Goal: Information Seeking & Learning: Compare options

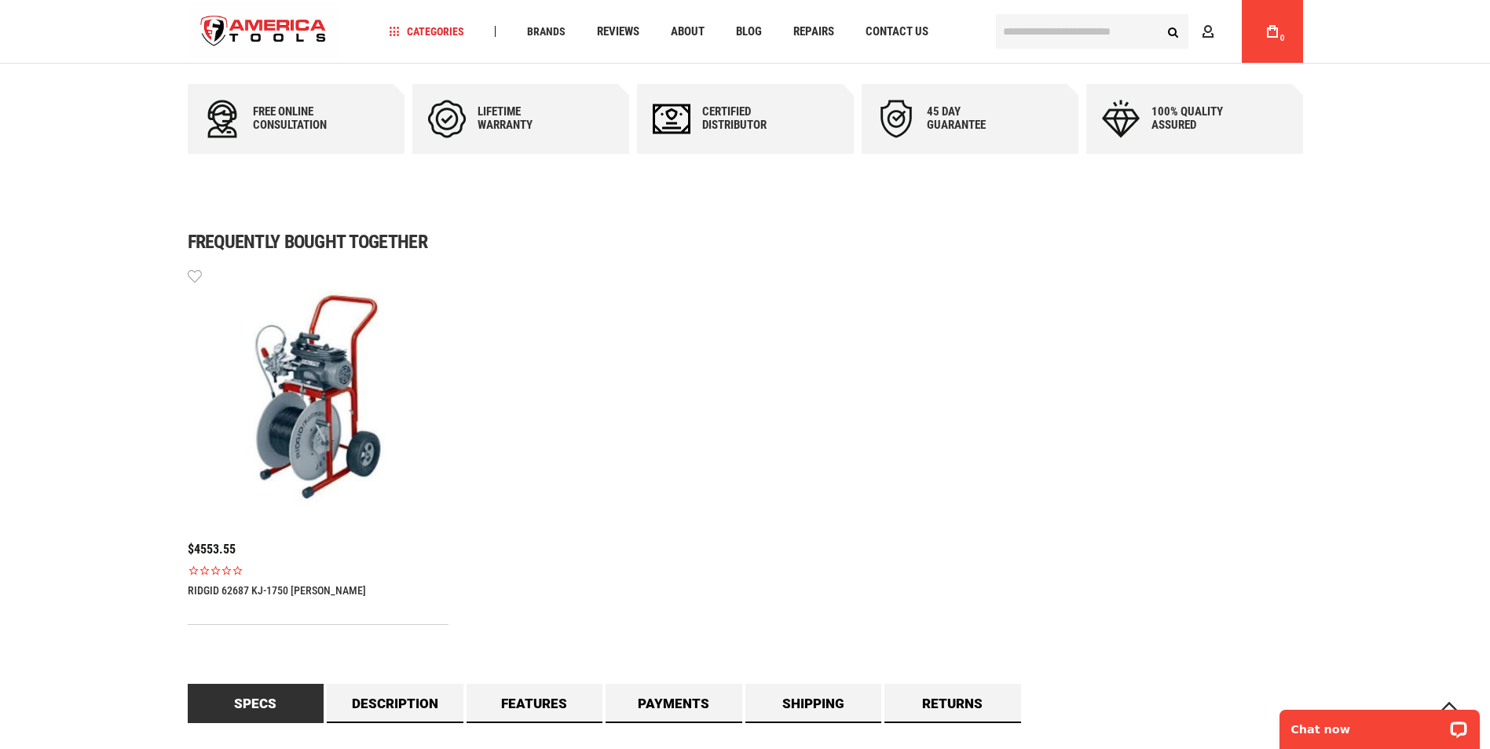
scroll to position [942, 0]
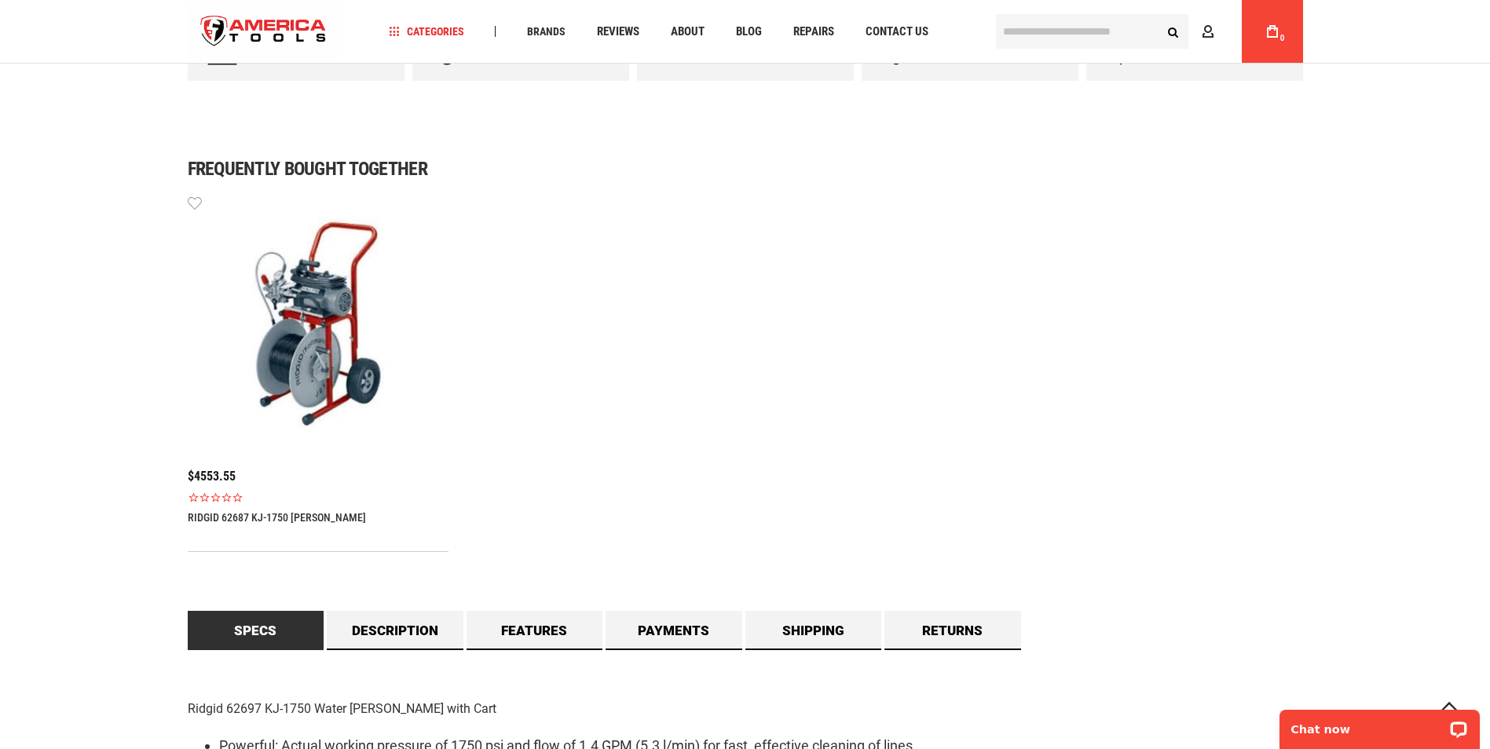
click at [283, 360] on img at bounding box center [318, 324] width 261 height 261
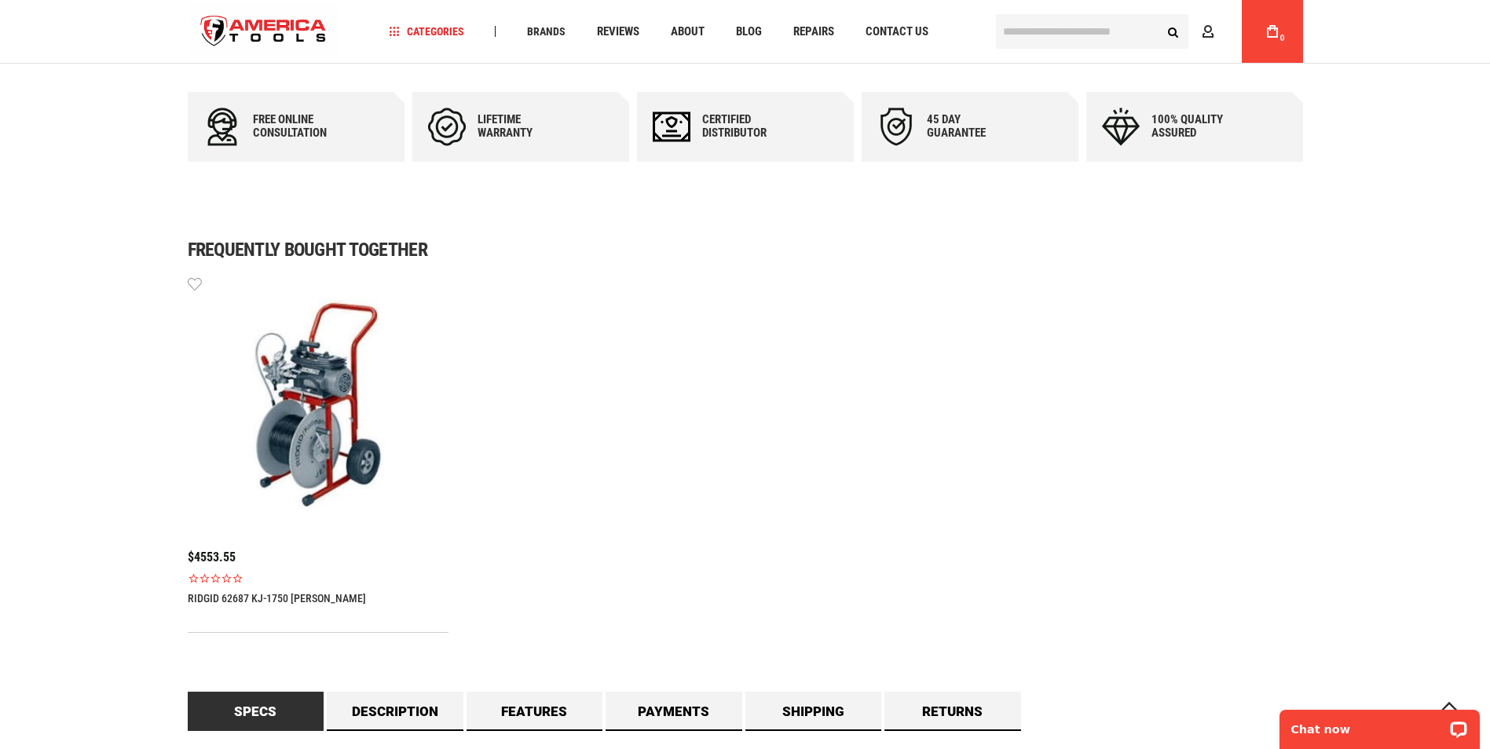
scroll to position [864, 0]
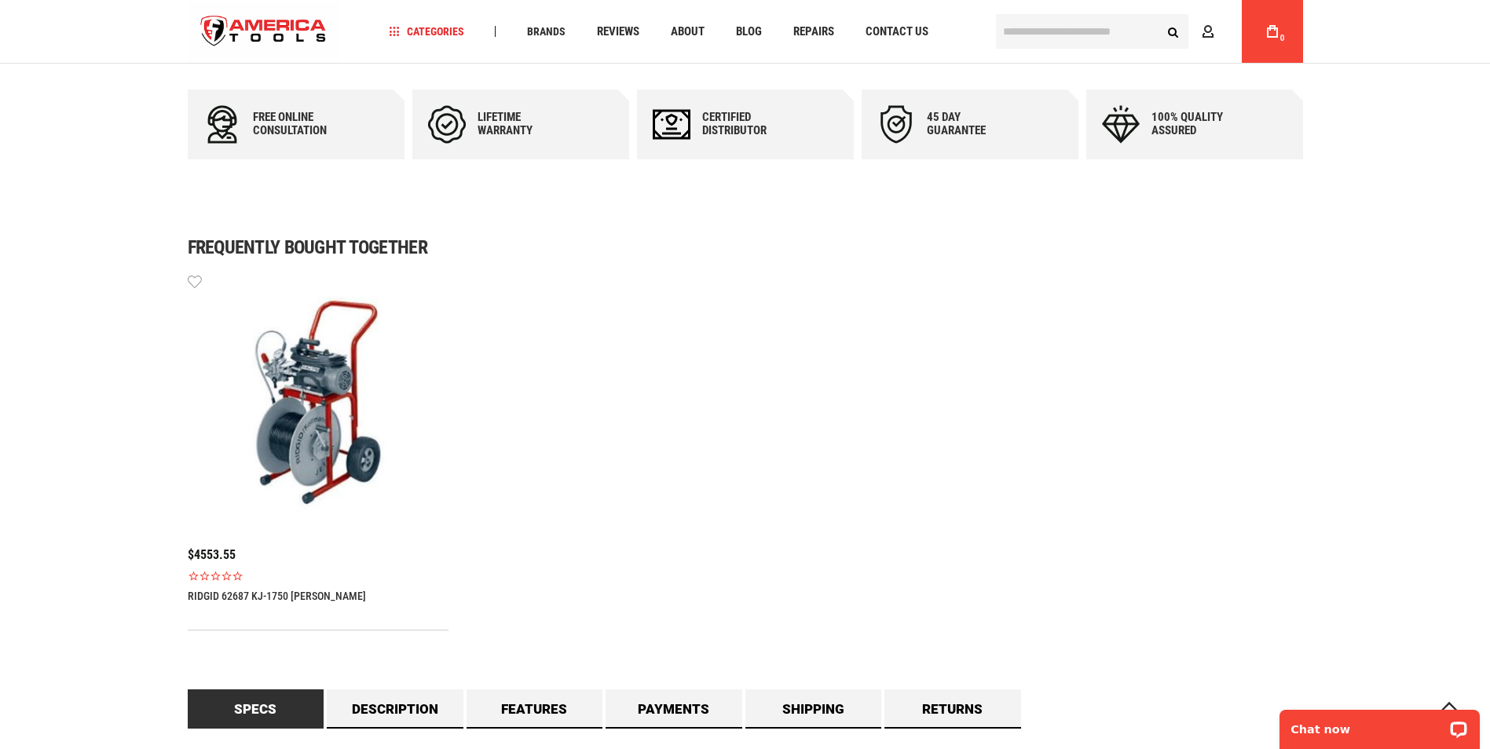
click at [222, 597] on link "RIDGID 62687 KJ-1750 [PERSON_NAME]" at bounding box center [277, 596] width 178 height 13
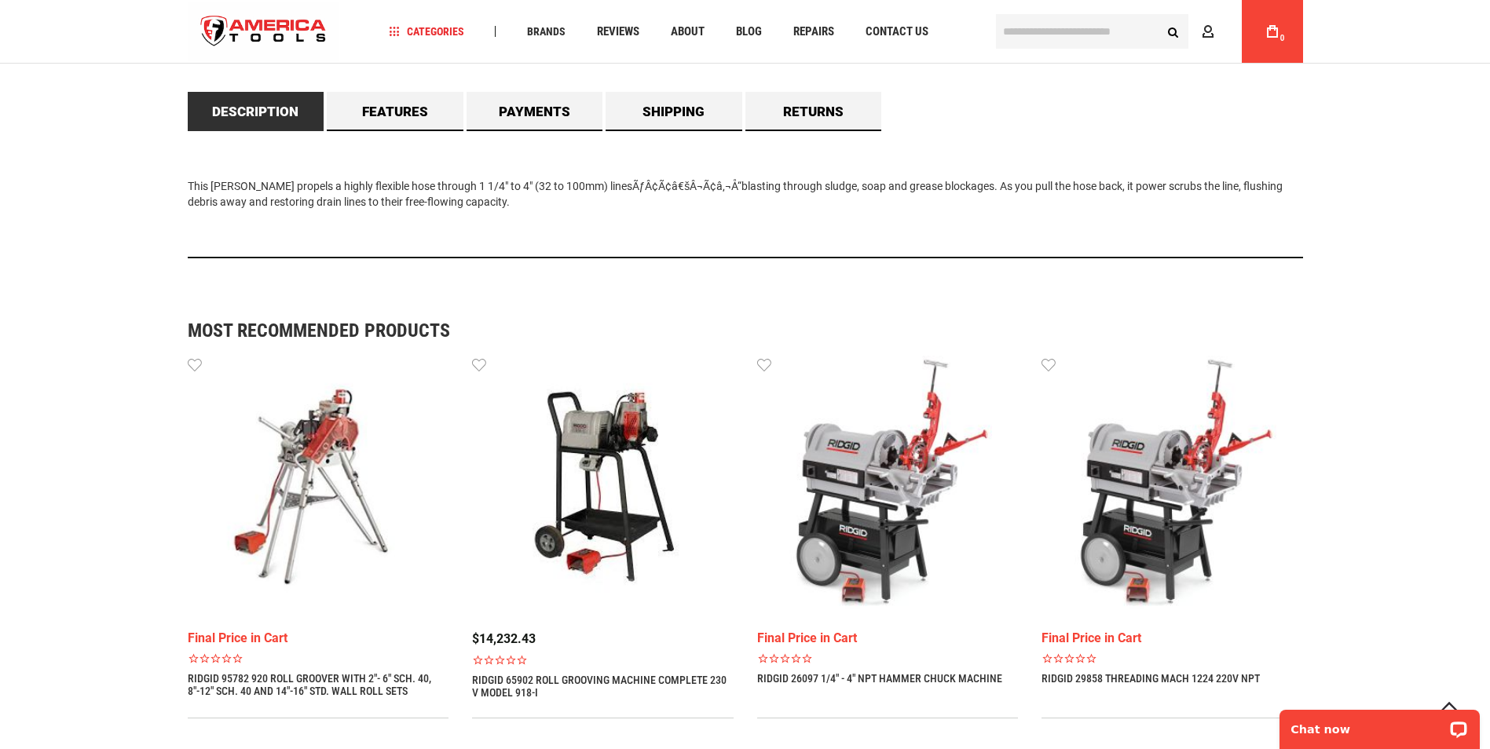
scroll to position [1099, 0]
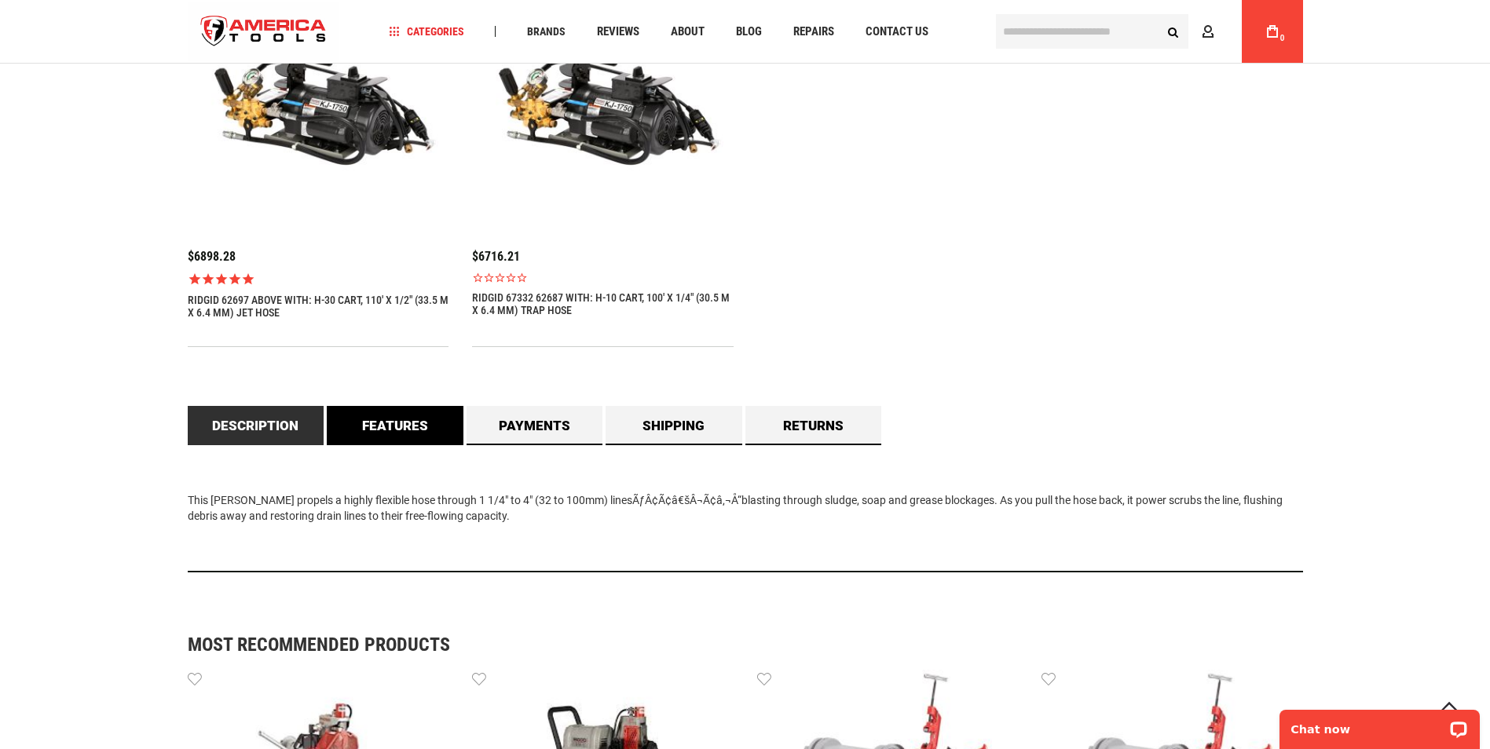
click at [411, 430] on link "Features" at bounding box center [395, 425] width 137 height 39
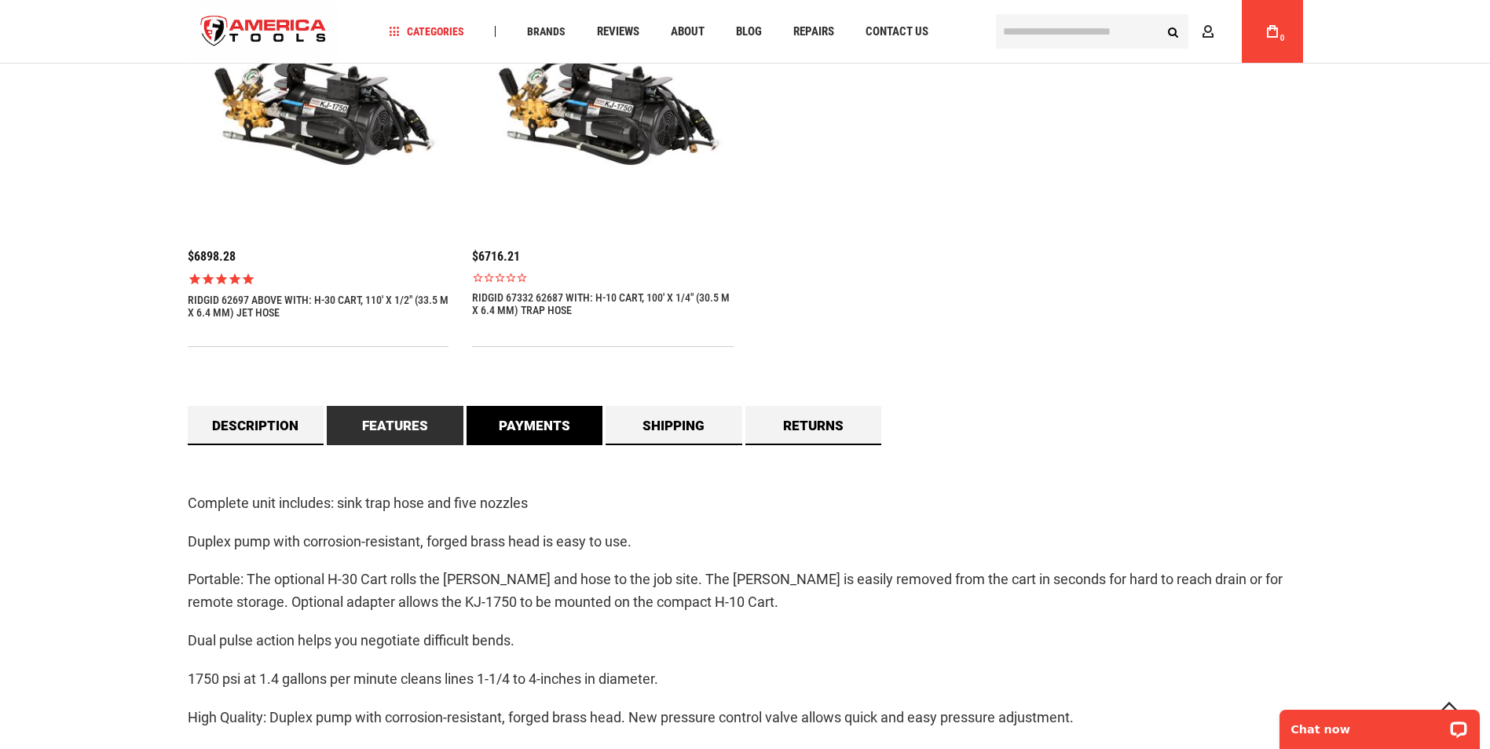
drag, startPoint x: 500, startPoint y: 419, endPoint x: 567, endPoint y: 418, distance: 66.8
click at [501, 419] on link "Payments" at bounding box center [534, 425] width 137 height 39
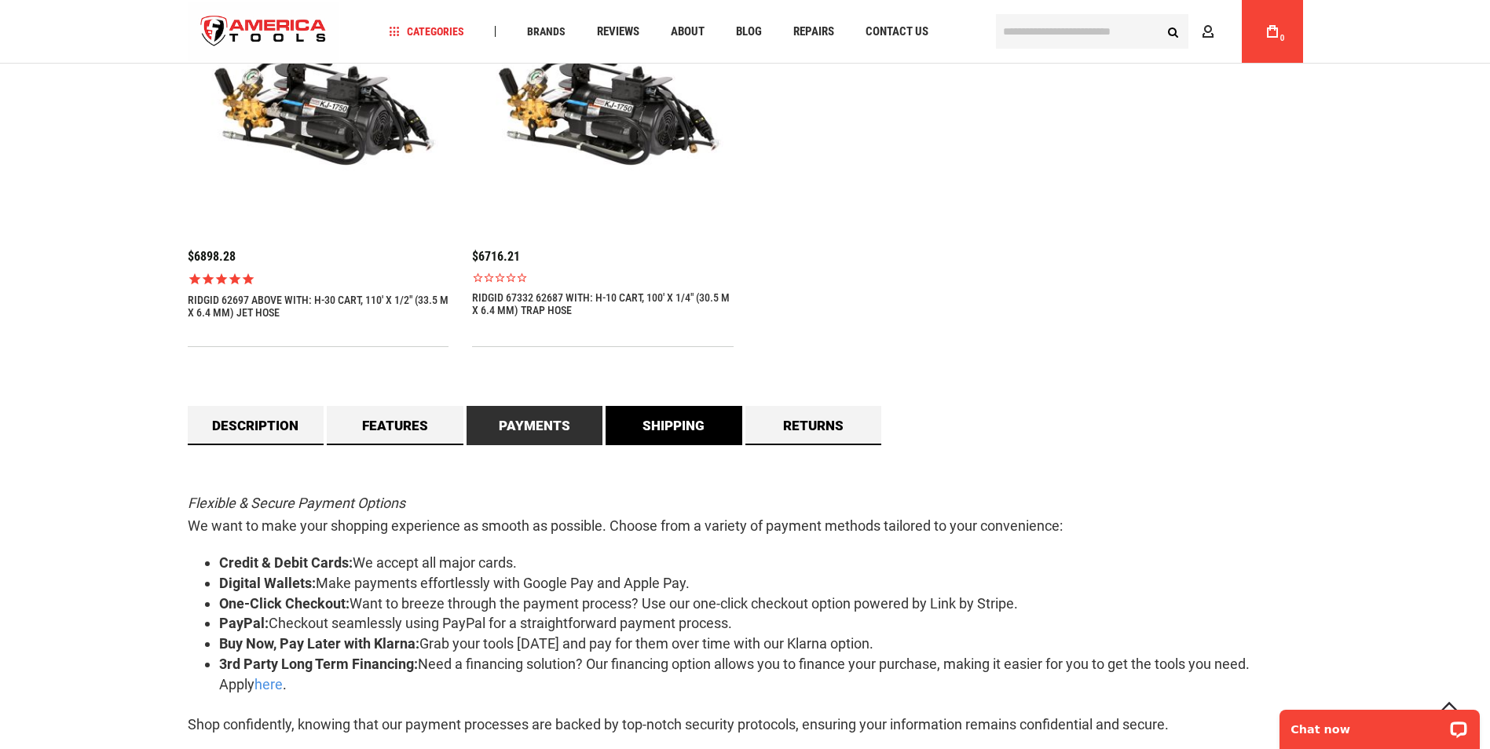
click at [645, 422] on link "Shipping" at bounding box center [673, 425] width 137 height 39
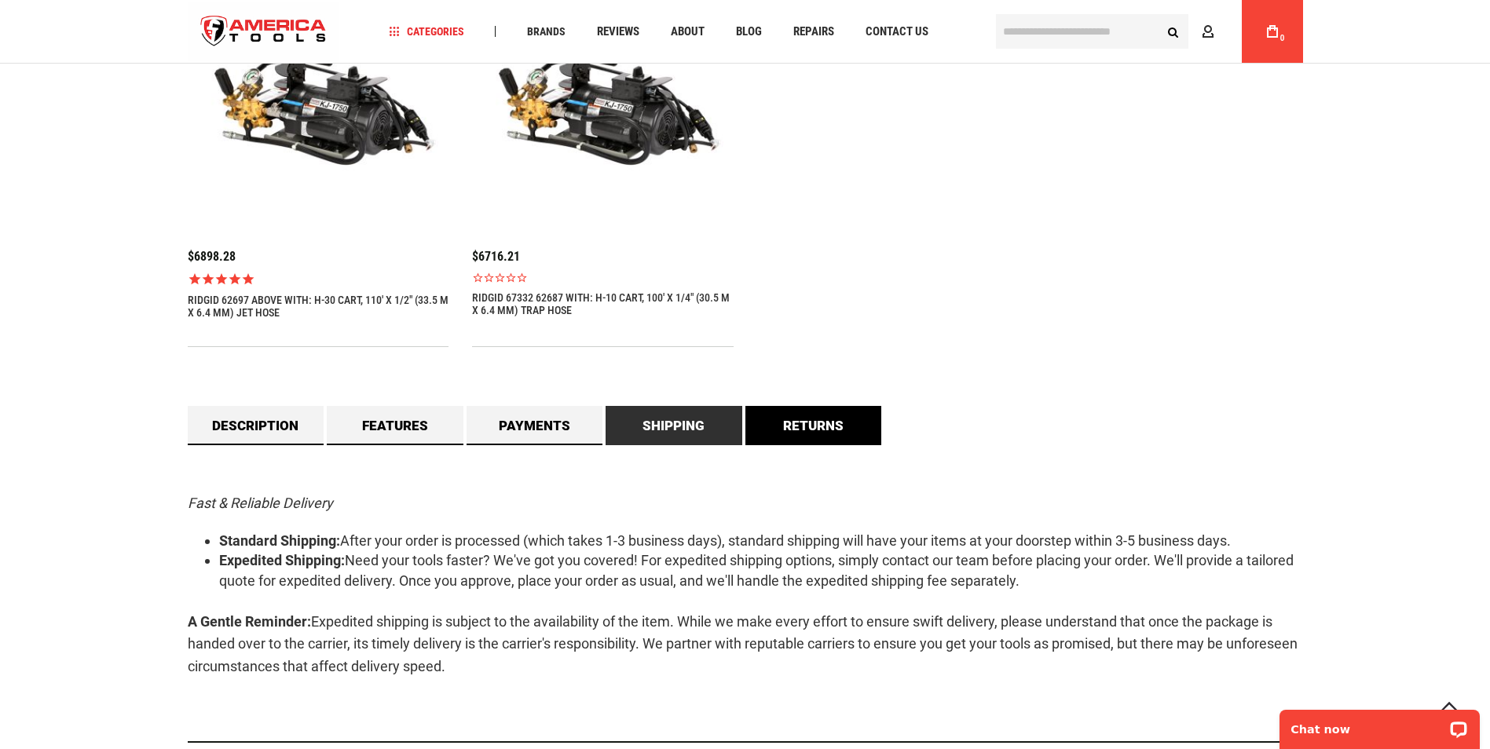
click at [797, 429] on link "Returns" at bounding box center [813, 425] width 137 height 39
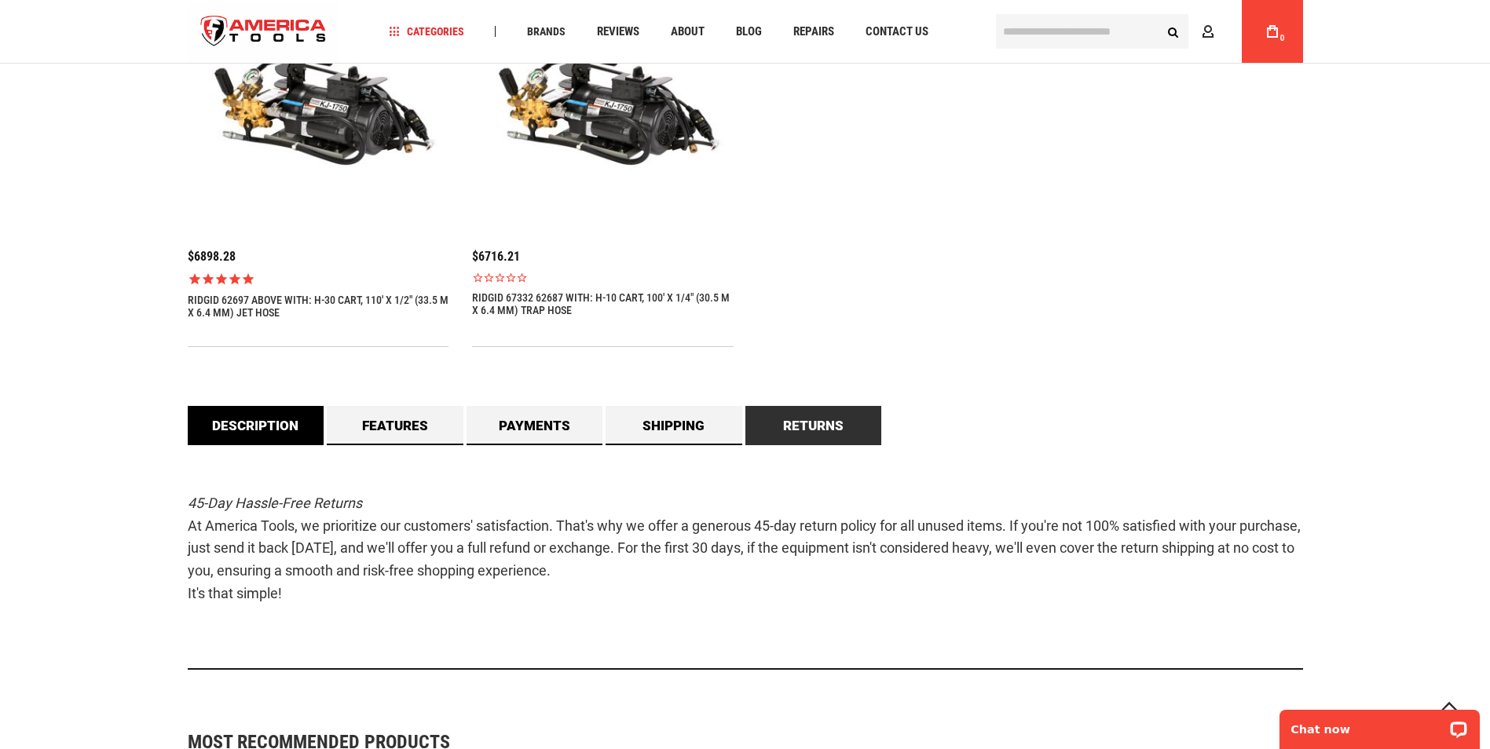
click at [252, 431] on link "Description" at bounding box center [256, 425] width 137 height 39
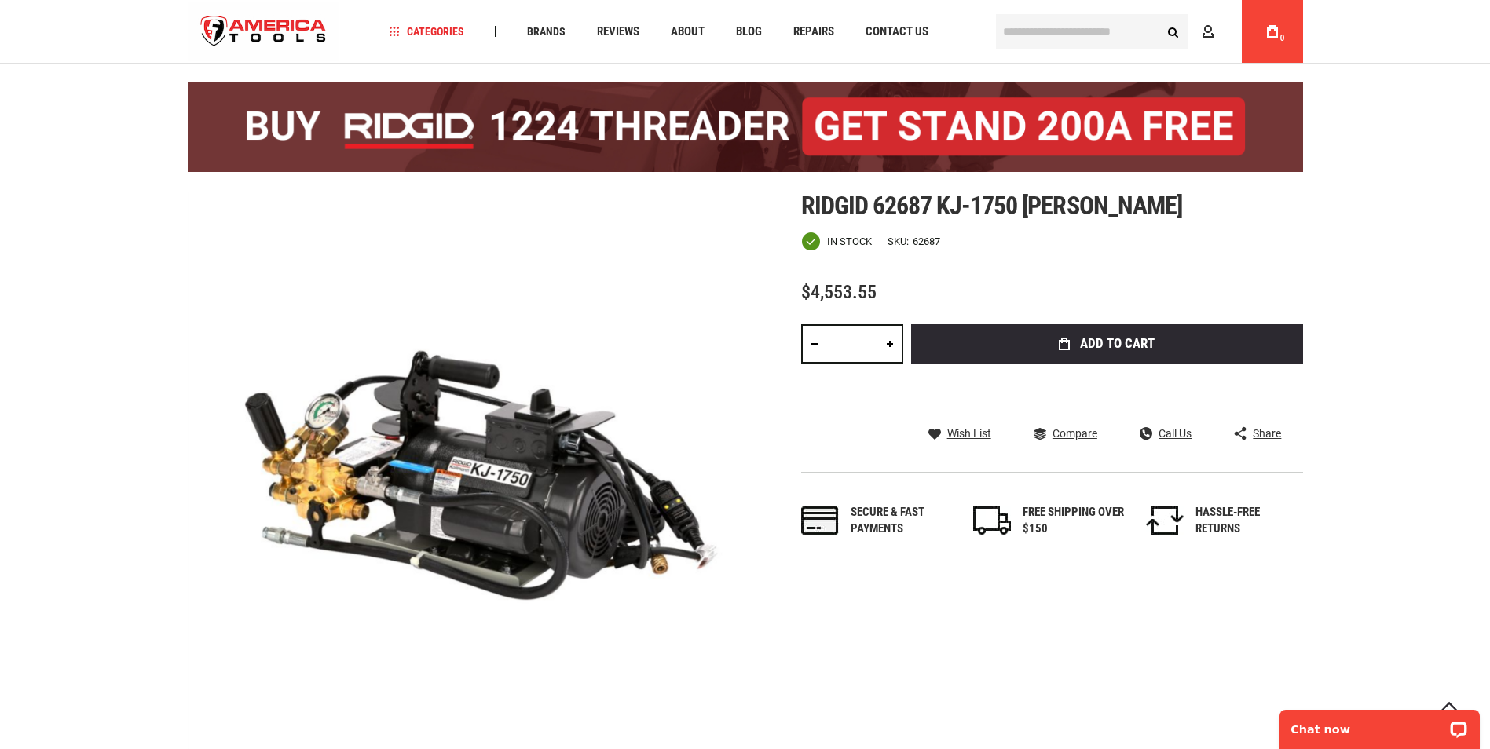
scroll to position [0, 0]
